Goal: Information Seeking & Learning: Learn about a topic

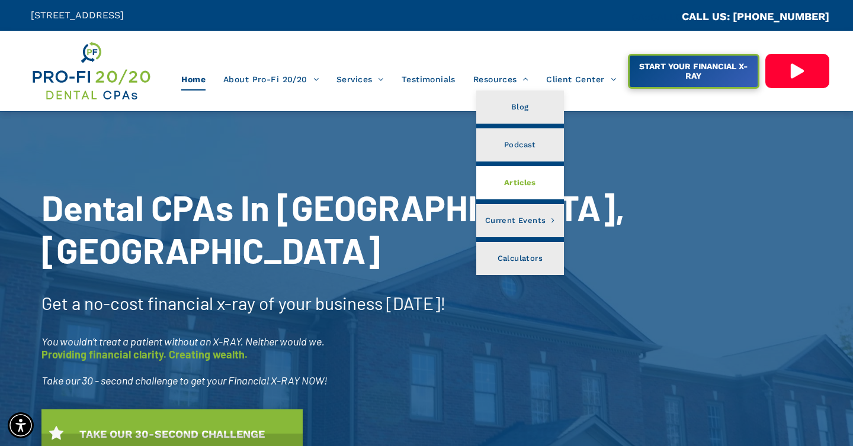
click at [510, 187] on span "Articles" at bounding box center [520, 182] width 32 height 15
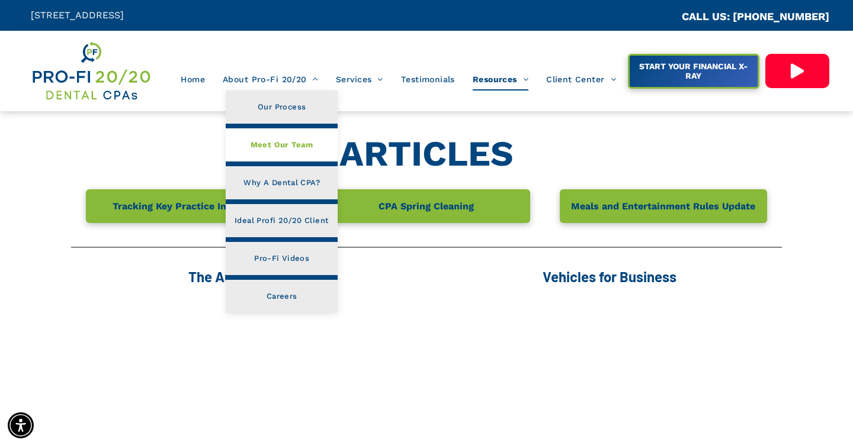
click at [256, 143] on span "Meet Our Team" at bounding box center [281, 144] width 63 height 15
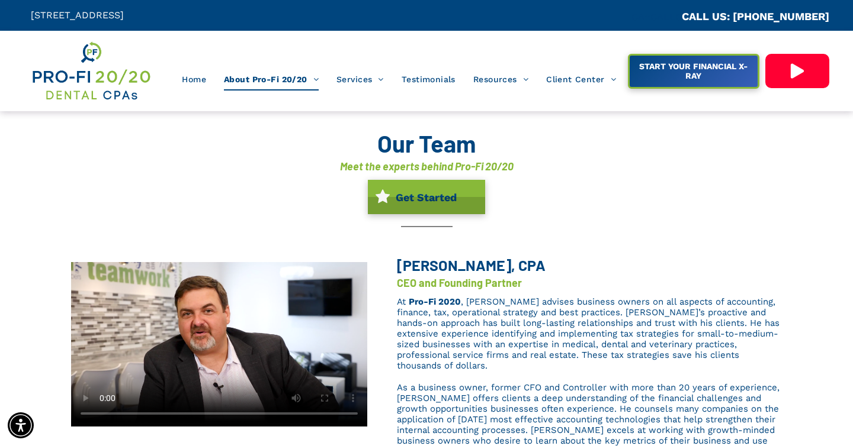
click at [166, 185] on div "Our Team Meet the experts behind Pro-Fi 20/20 Get Started" at bounding box center [426, 178] width 710 height 134
